Goal: Task Accomplishment & Management: Manage account settings

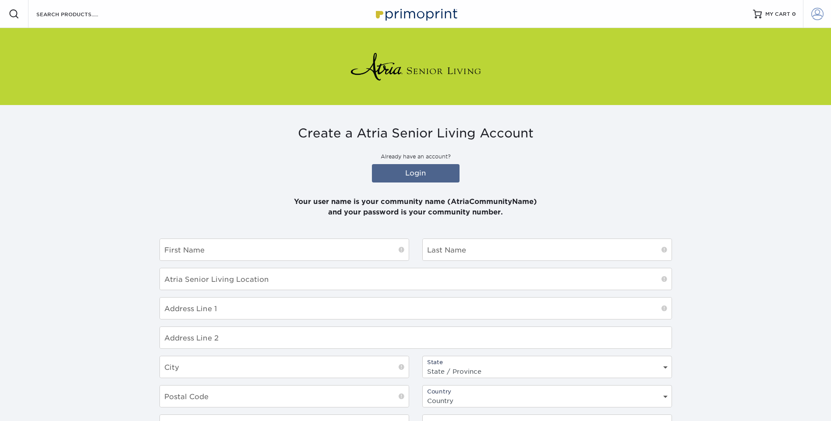
click at [815, 14] on span at bounding box center [817, 14] width 12 height 12
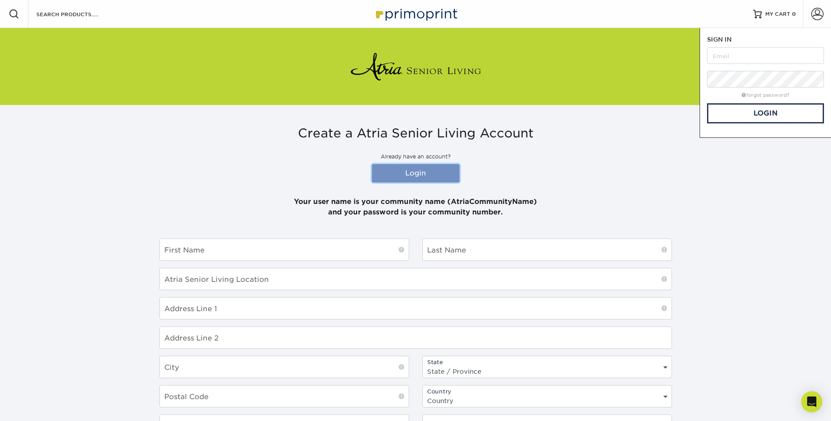
click at [426, 174] on link "Login" at bounding box center [416, 173] width 88 height 18
click at [722, 52] on input "text" at bounding box center [765, 55] width 117 height 17
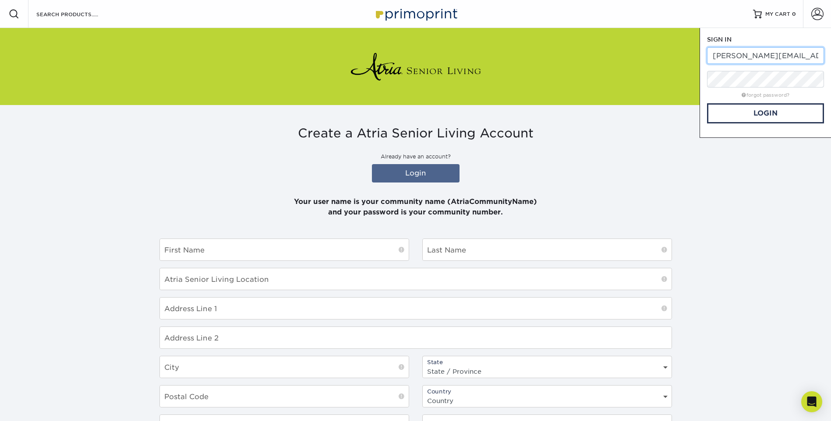
click at [792, 53] on input "[PERSON_NAME][EMAIL_ADDRESS][PERSON_NAME][DOMAIN_NAME]" at bounding box center [765, 55] width 117 height 17
type input "k"
click at [776, 113] on link "Login" at bounding box center [765, 113] width 117 height 20
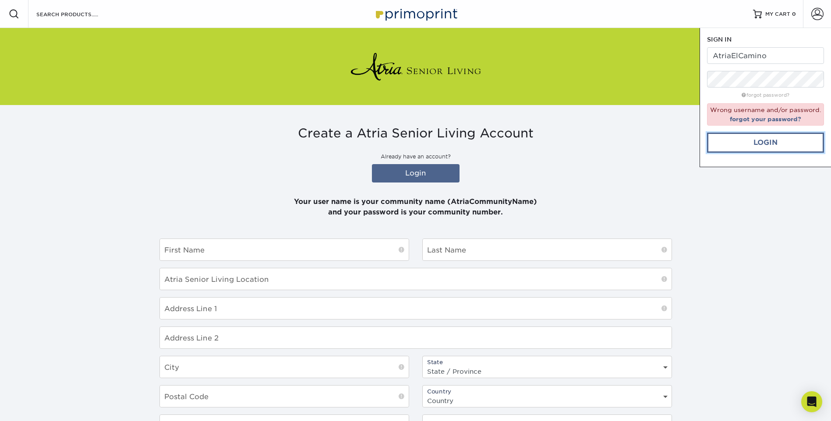
click at [748, 144] on link "Login" at bounding box center [765, 143] width 117 height 20
click at [770, 58] on input "AtriaElCamino" at bounding box center [765, 55] width 117 height 17
type input "AtriaElCaminoGardens"
click at [781, 142] on link "Login" at bounding box center [765, 143] width 117 height 20
